Goal: Task Accomplishment & Management: Complete application form

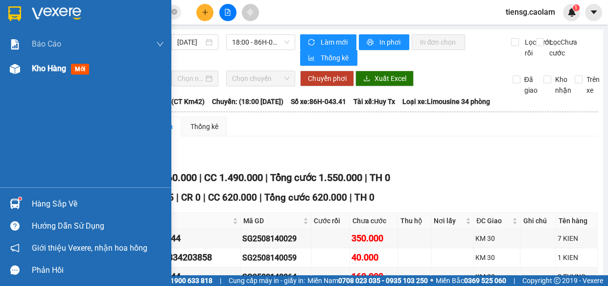
click at [22, 67] on div at bounding box center [14, 68] width 17 height 17
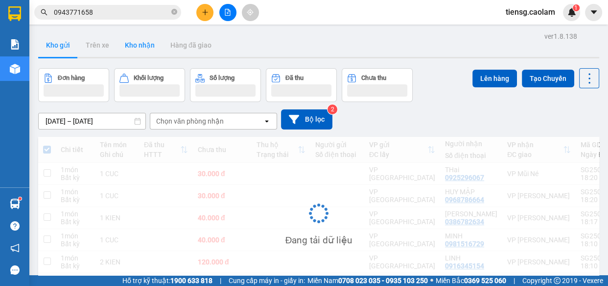
click at [141, 52] on button "Kho nhận" at bounding box center [140, 45] width 46 height 24
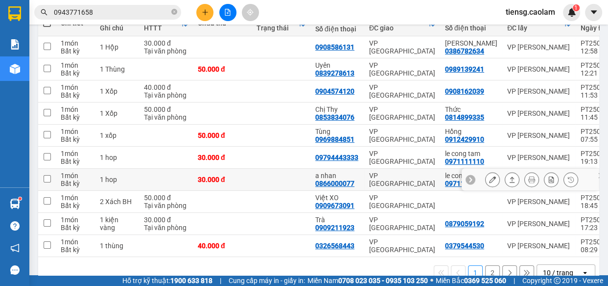
scroll to position [64, 0]
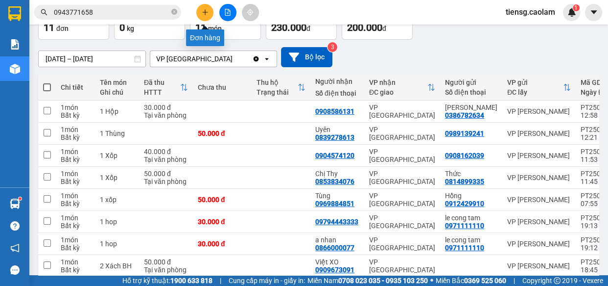
click at [204, 9] on icon "plus" at bounding box center [205, 12] width 7 height 7
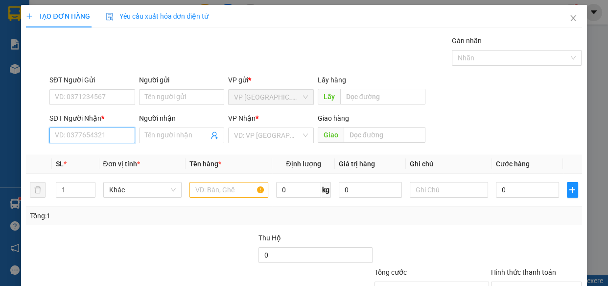
click at [107, 134] on input "SĐT Người Nhận *" at bounding box center [92, 135] width 86 height 16
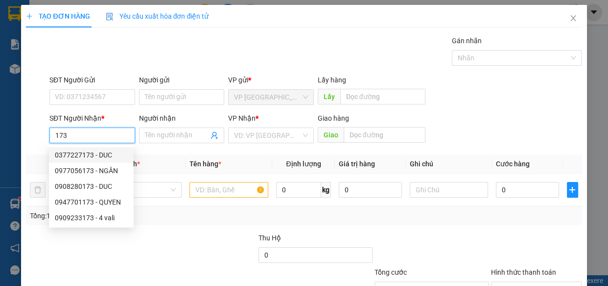
click at [105, 154] on div "0377227173 - DUC" at bounding box center [91, 154] width 73 height 11
type input "0377227173"
type input "DUC"
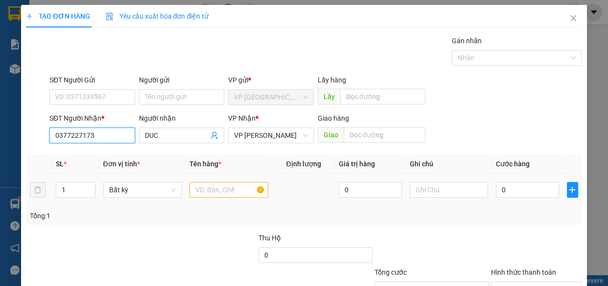
type input "0377227173"
drag, startPoint x: 229, startPoint y: 191, endPoint x: 194, endPoint y: 187, distance: 35.1
click at [224, 191] on input "text" at bounding box center [229, 190] width 79 height 16
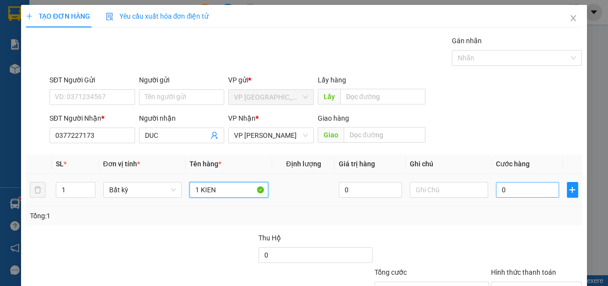
type input "1 KIEN"
click at [537, 191] on input "0" at bounding box center [527, 190] width 63 height 16
type input "3"
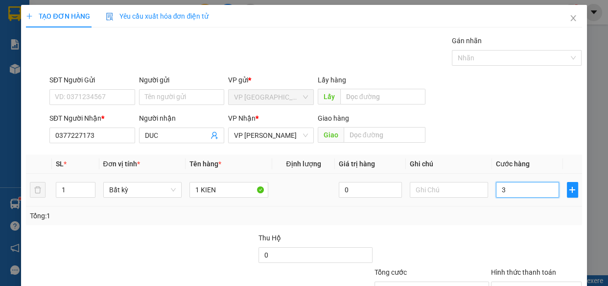
type input "30"
type input "300"
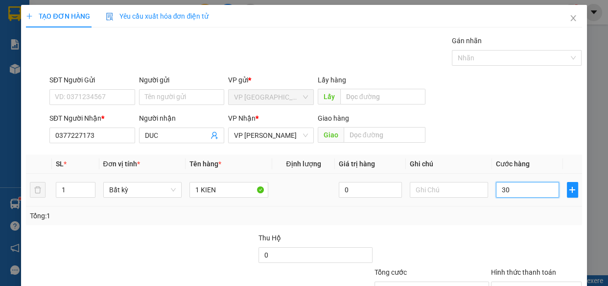
type input "300"
type input "3.000"
type input "30.000"
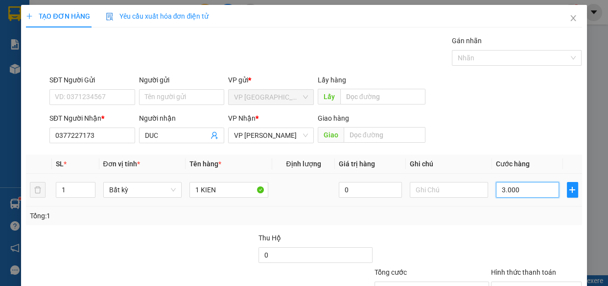
type input "30.000"
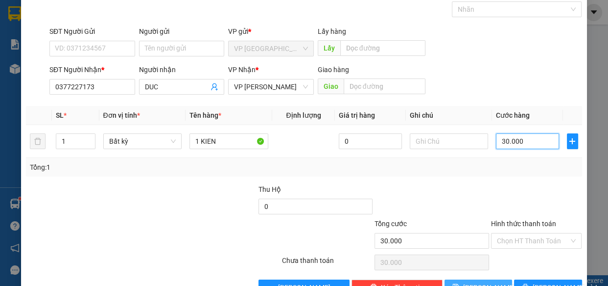
scroll to position [76, 0]
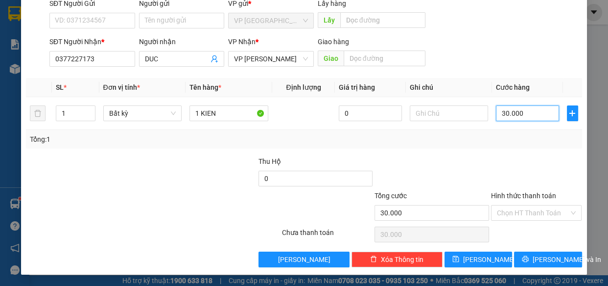
type input "30.000"
click at [529, 249] on div "Transit Pickup Surcharge Ids Transit Deliver Surcharge Ids Transit Deliver Surc…" at bounding box center [304, 113] width 556 height 308
click at [552, 260] on span "[PERSON_NAME] và In" at bounding box center [567, 259] width 69 height 11
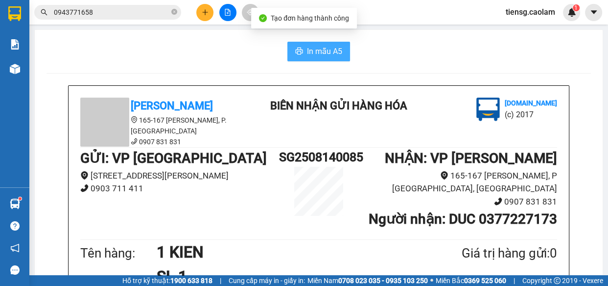
click at [326, 46] on span "In mẫu A5" at bounding box center [324, 51] width 35 height 12
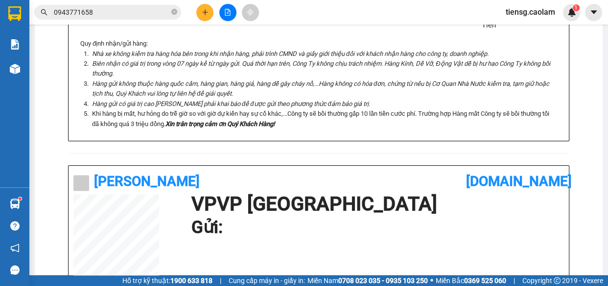
scroll to position [356, 0]
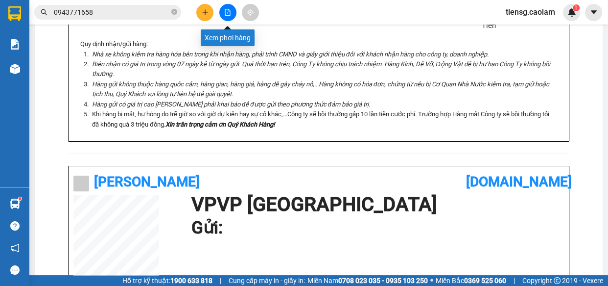
click at [231, 11] on icon "file-add" at bounding box center [227, 12] width 7 height 7
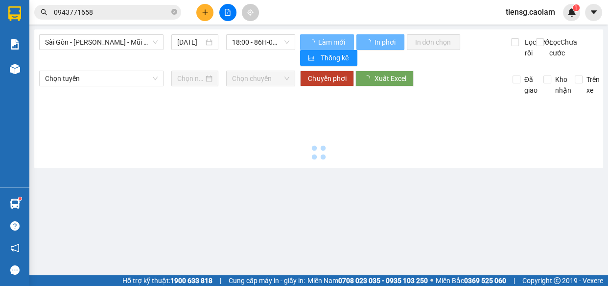
click at [129, 9] on input "0943771658" at bounding box center [112, 12] width 116 height 11
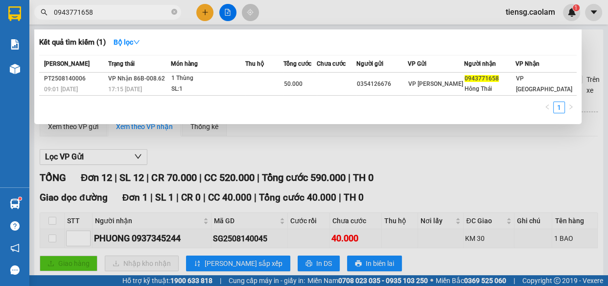
click at [227, 11] on div at bounding box center [304, 143] width 608 height 286
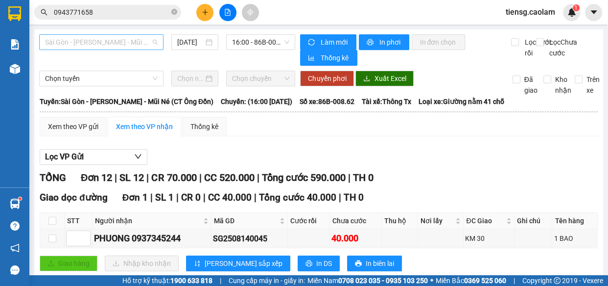
click at [119, 48] on span "Sài Gòn - [PERSON_NAME] - Mũi Né (CT Ông Đồn)" at bounding box center [101, 42] width 113 height 15
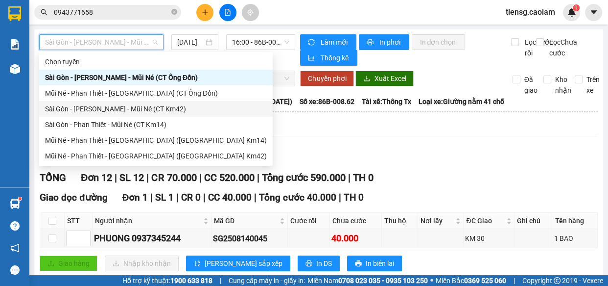
click at [147, 107] on div "Sài Gòn - [PERSON_NAME] - Mũi Né (CT Km42)" at bounding box center [156, 108] width 222 height 11
type input "[DATE]"
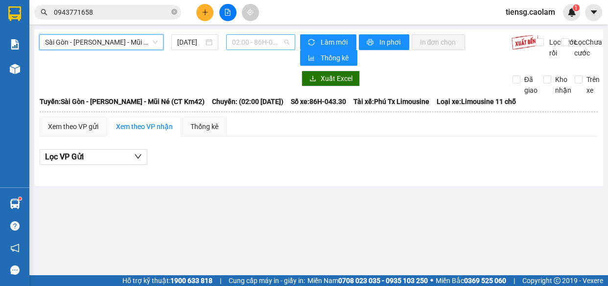
click at [258, 41] on span "02:00 - 86H-043.30" at bounding box center [260, 42] width 57 height 15
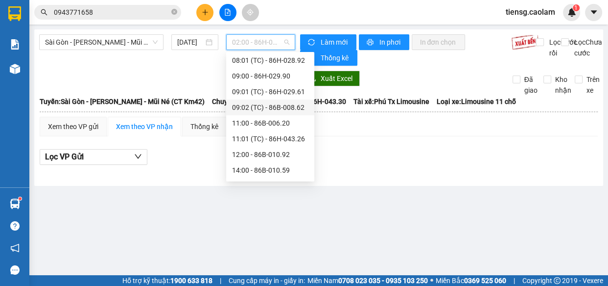
scroll to position [178, 0]
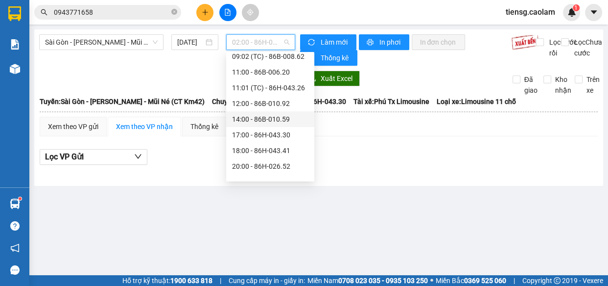
click at [255, 124] on div "14:00 - 86B-010.59" at bounding box center [270, 119] width 88 height 16
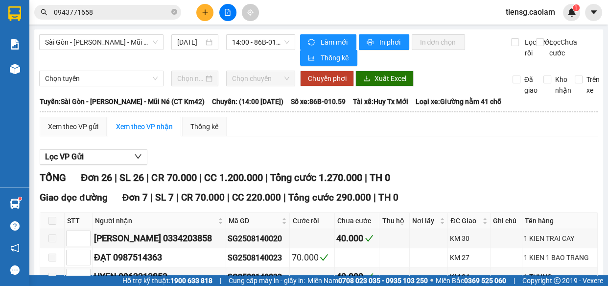
click at [242, 66] on div "Sài Gòn - [PERSON_NAME] - Mũi Né (CT Km42) [DATE] 14:00 - 86B-010.59" at bounding box center [167, 49] width 256 height 31
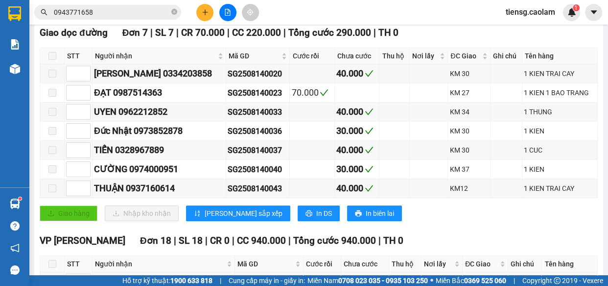
scroll to position [133, 0]
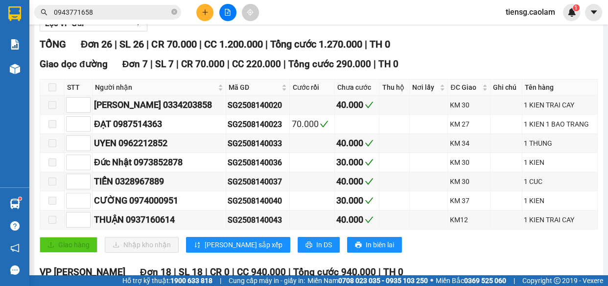
click at [197, 10] on button at bounding box center [204, 12] width 17 height 17
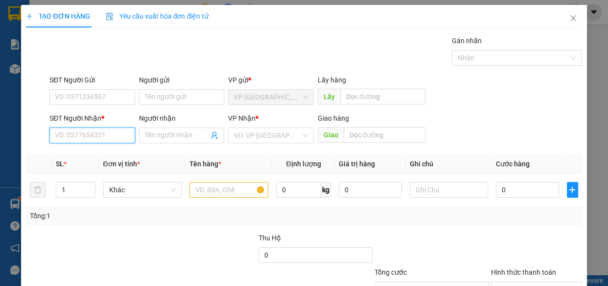
click at [65, 131] on input "SĐT Người Nhận *" at bounding box center [92, 135] width 86 height 16
click at [102, 160] on div "0399391080 - THU" at bounding box center [91, 155] width 85 height 16
type input "0399391080"
type input "THU"
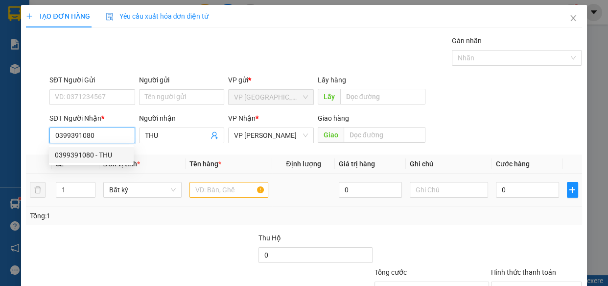
type input "0399391080"
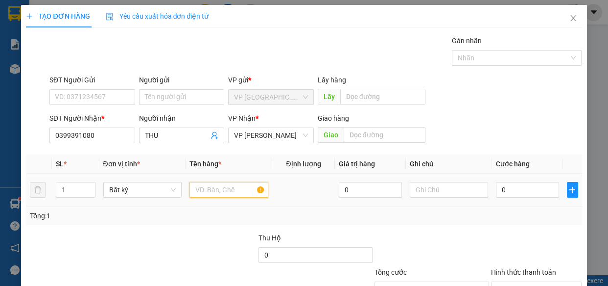
drag, startPoint x: 210, startPoint y: 189, endPoint x: 189, endPoint y: 171, distance: 27.5
click at [210, 189] on input "text" at bounding box center [229, 190] width 79 height 16
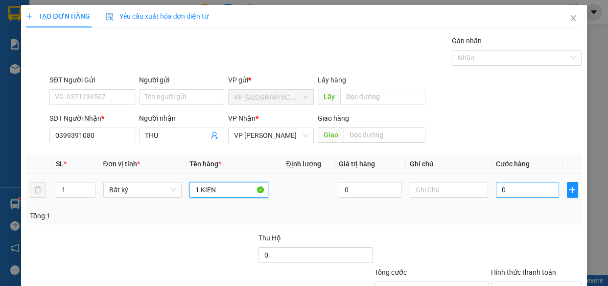
type input "1 KIEN"
click at [524, 187] on input "0" at bounding box center [527, 190] width 63 height 16
type input "3"
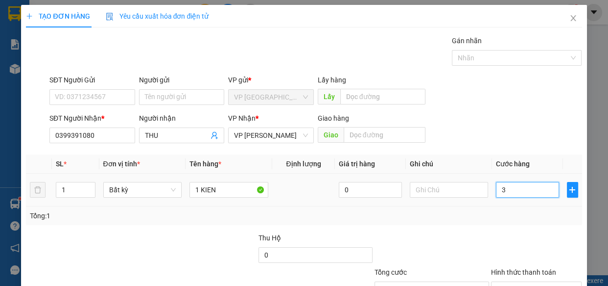
type input "30"
type input "300"
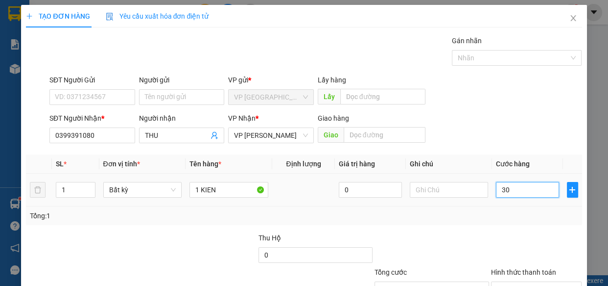
type input "300"
type input "3.000"
type input "30.000"
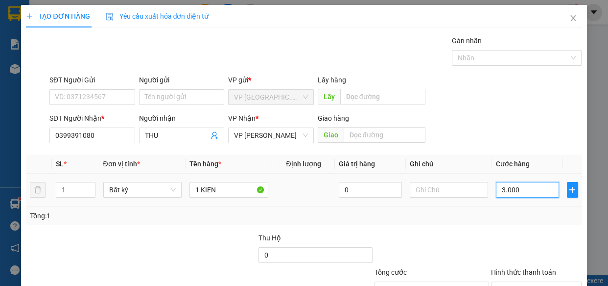
type input "30.000"
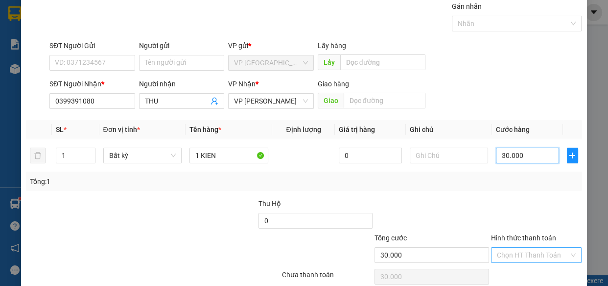
scroll to position [76, 0]
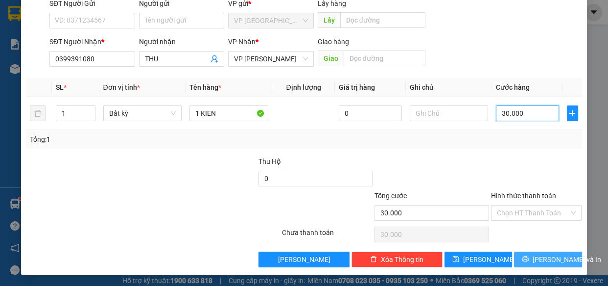
type input "30.000"
drag, startPoint x: 533, startPoint y: 259, endPoint x: 497, endPoint y: 237, distance: 42.4
click at [533, 260] on button "[PERSON_NAME] và In" at bounding box center [548, 259] width 68 height 16
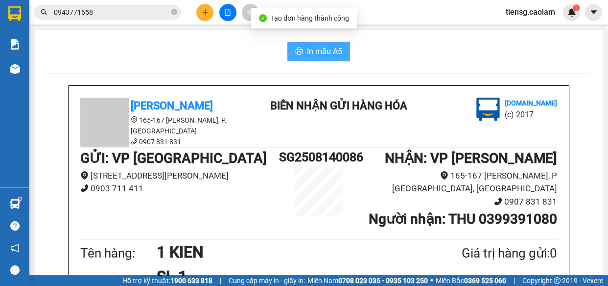
click at [324, 50] on span "In mẫu A5" at bounding box center [324, 51] width 35 height 12
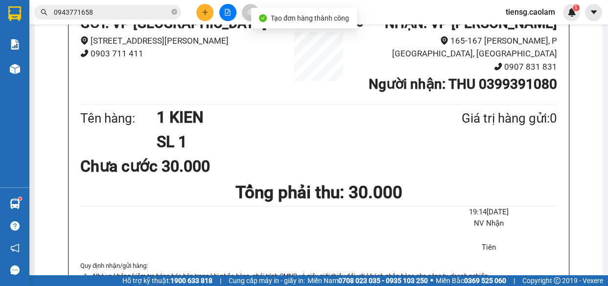
scroll to position [222, 0]
